Goal: Task Accomplishment & Management: Use online tool/utility

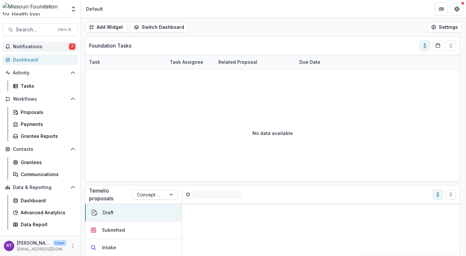
click at [42, 49] on span "Notifications" at bounding box center [41, 46] width 56 height 5
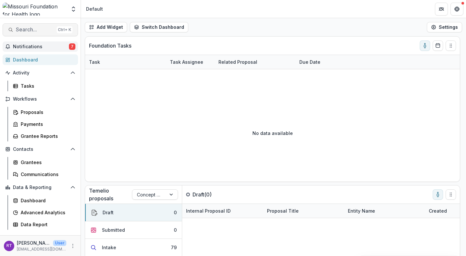
click at [38, 30] on span "Search..." at bounding box center [35, 30] width 38 height 6
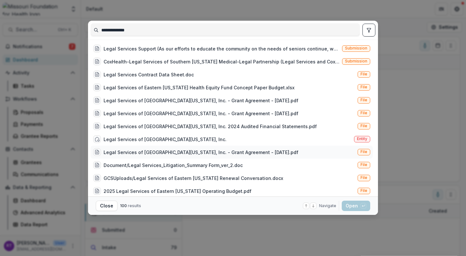
type input "**********"
click at [317, 147] on div "Legal Services of Eastern Missouri, Inc. - Grant Agreement - 2025-09-08.pdf File" at bounding box center [232, 152] width 282 height 13
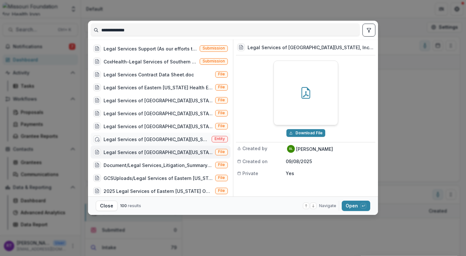
click at [171, 140] on div "Legal Services of Eastern Missouri, Inc." at bounding box center [156, 139] width 105 height 7
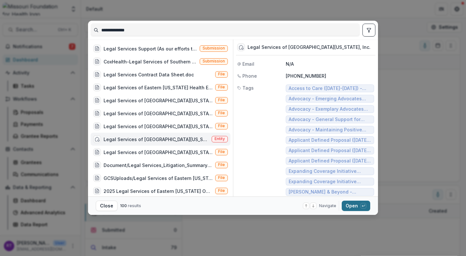
click at [353, 203] on button "Open with enter key" at bounding box center [356, 206] width 28 height 10
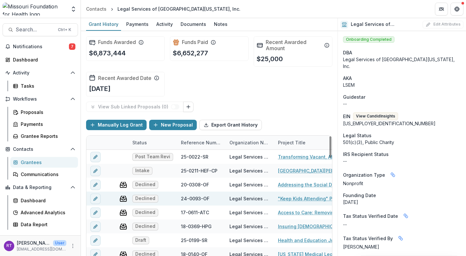
scroll to position [32, 0]
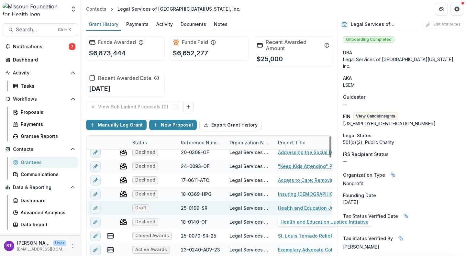
click at [303, 208] on link "Health and Education Justice Initiative" at bounding box center [314, 207] width 73 height 7
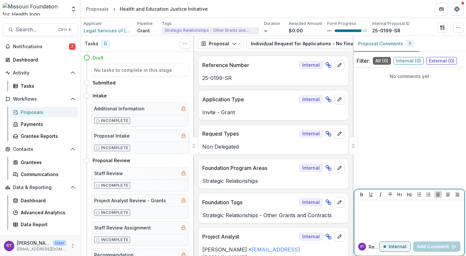
click at [391, 207] on p at bounding box center [409, 205] width 105 height 7
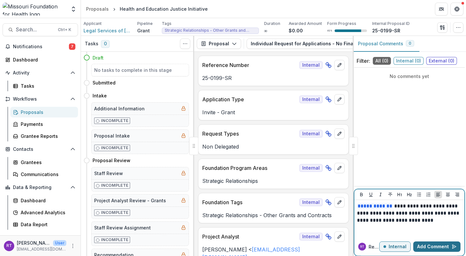
click at [444, 245] on button "Add Comment" at bounding box center [436, 246] width 47 height 10
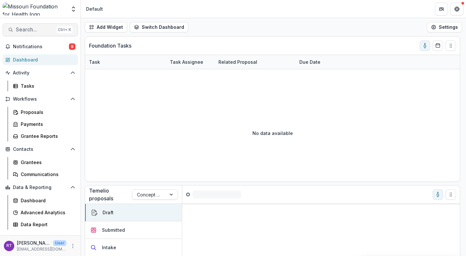
click at [45, 31] on span "Search..." at bounding box center [35, 30] width 38 height 6
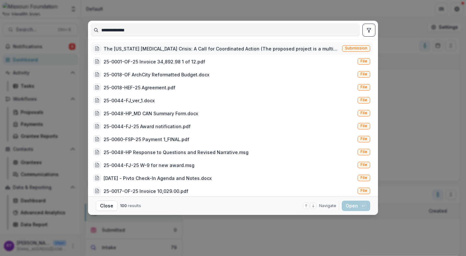
type input "**********"
click at [152, 42] on div "The [US_STATE] [MEDICAL_DATA] Crisis: A Call for Coordinated Action (The propos…" at bounding box center [222, 48] width 236 height 7
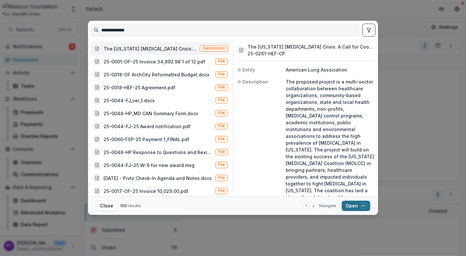
click at [327, 42] on button "Open with enter key" at bounding box center [356, 206] width 28 height 10
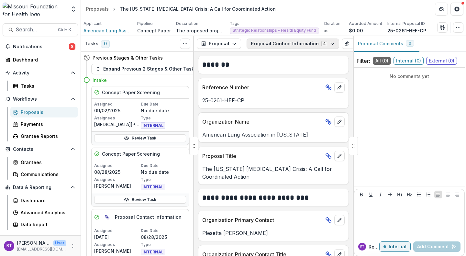
click at [268, 42] on button "Proposal Contact Information 4" at bounding box center [292, 43] width 93 height 10
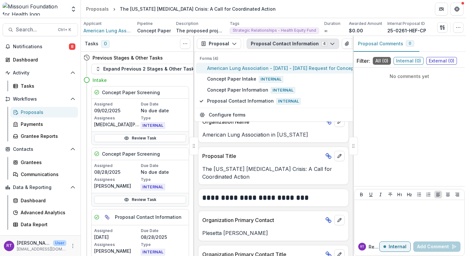
click at [272, 42] on span "American Lung Association - [DATE] - [DATE] Request for Concept Papers" at bounding box center [290, 68] width 166 height 7
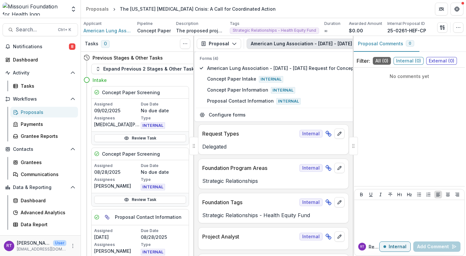
click at [283, 42] on p "Delegated" at bounding box center [273, 147] width 142 height 8
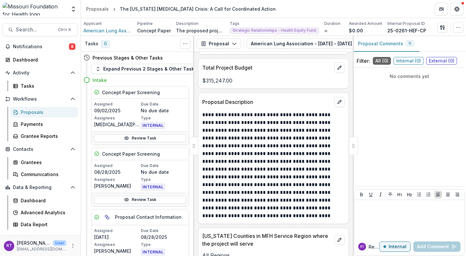
scroll to position [32, 0]
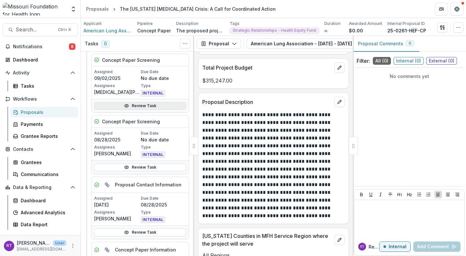
click at [166, 42] on link "Review Task" at bounding box center [140, 106] width 92 height 8
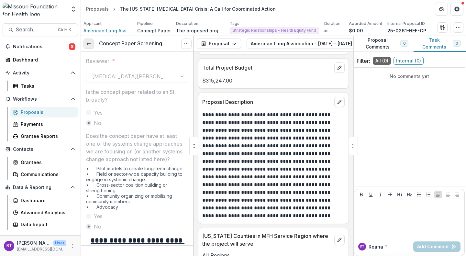
click at [87, 42] on polyline at bounding box center [87, 43] width 1 height 3
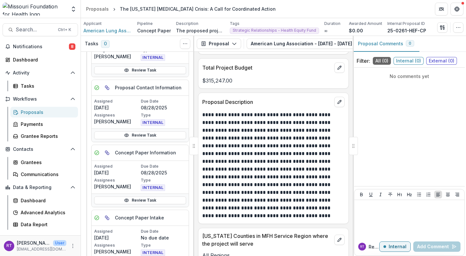
scroll to position [32, 0]
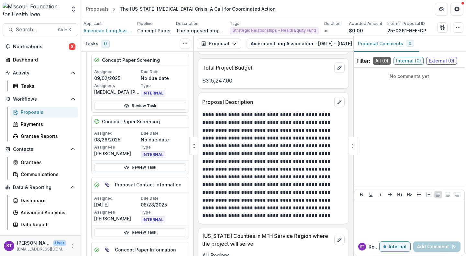
click at [151, 42] on div "Review Task" at bounding box center [140, 166] width 97 height 13
click at [151, 42] on link "Review Task" at bounding box center [140, 167] width 92 height 8
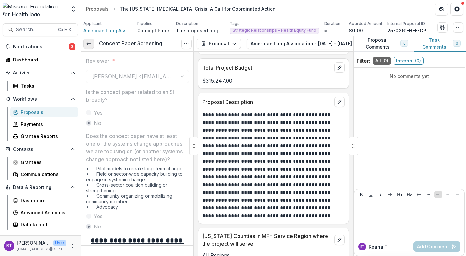
click at [90, 41] on link at bounding box center [88, 43] width 10 height 10
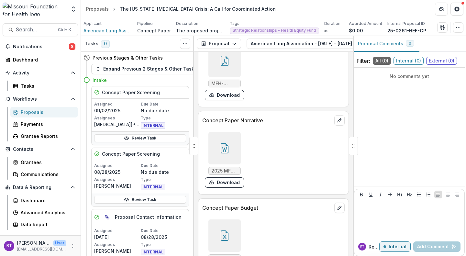
scroll to position [2103, 0]
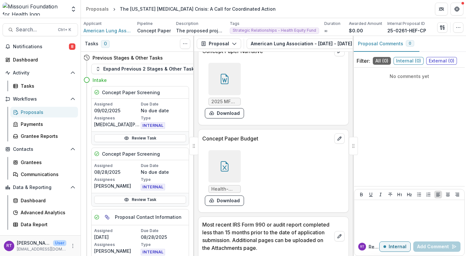
click at [234, 42] on div at bounding box center [224, 166] width 32 height 32
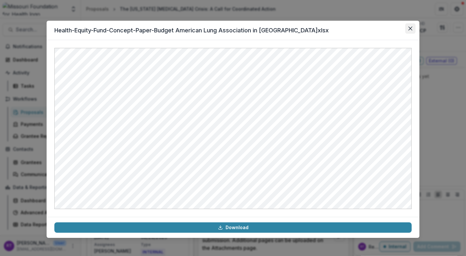
click at [327, 27] on icon "Close" at bounding box center [410, 29] width 4 height 4
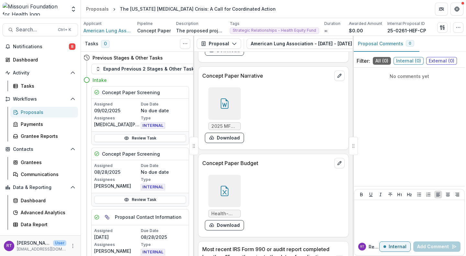
scroll to position [2070, 0]
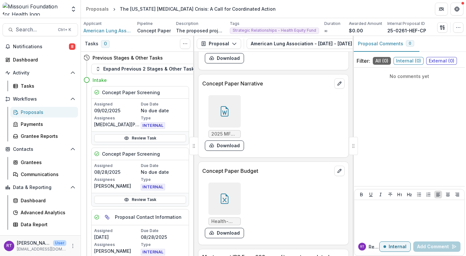
click at [233, 42] on div at bounding box center [224, 111] width 32 height 32
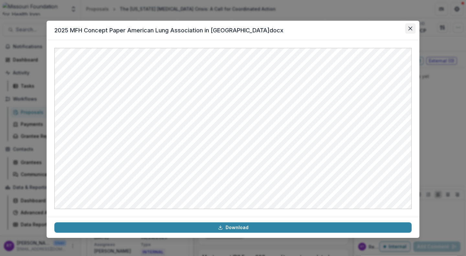
click at [327, 31] on button "Close" at bounding box center [410, 28] width 10 height 10
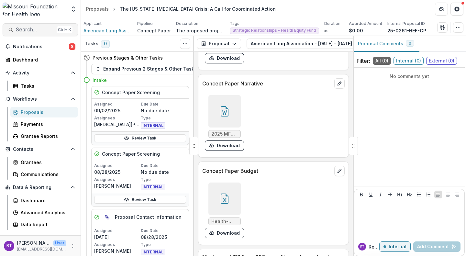
click at [29, 31] on span "Search..." at bounding box center [35, 30] width 38 height 6
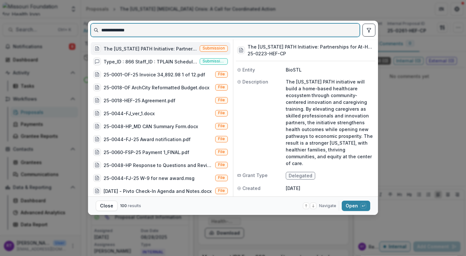
drag, startPoint x: 156, startPoint y: 29, endPoint x: 90, endPoint y: 28, distance: 65.7
click at [90, 28] on div "**********" at bounding box center [233, 30] width 290 height 19
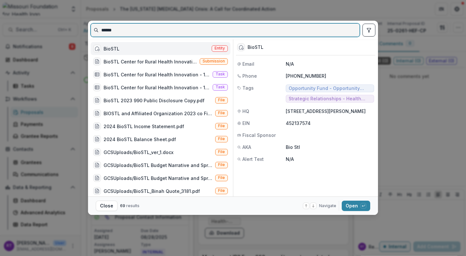
type input "******"
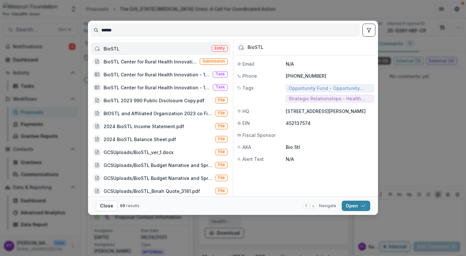
click at [162, 42] on div "BioSTL Entity" at bounding box center [161, 48] width 140 height 13
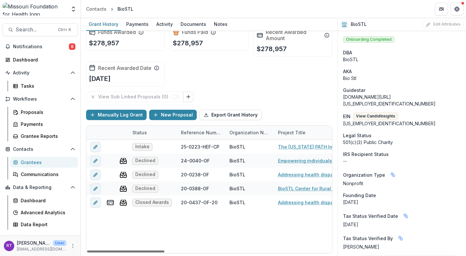
drag, startPoint x: 127, startPoint y: 250, endPoint x: 102, endPoint y: 246, distance: 26.2
click at [102, 42] on div at bounding box center [125, 251] width 77 height 2
drag, startPoint x: 141, startPoint y: 250, endPoint x: 117, endPoint y: 260, distance: 26.3
click at [117, 42] on div at bounding box center [125, 251] width 77 height 2
drag, startPoint x: 147, startPoint y: 251, endPoint x: 100, endPoint y: 248, distance: 46.3
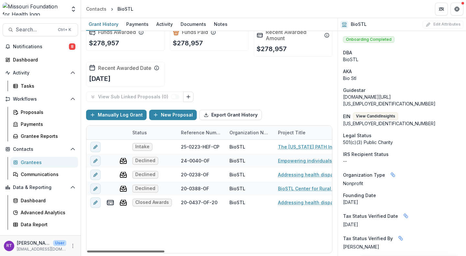
click at [100, 42] on div at bounding box center [125, 251] width 77 height 2
